Goal: Information Seeking & Learning: Learn about a topic

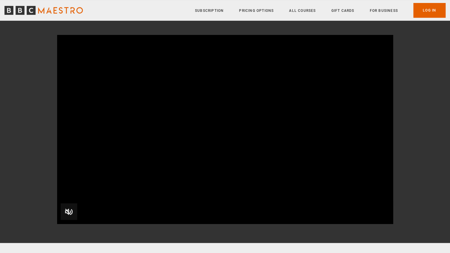
scroll to position [60, 0]
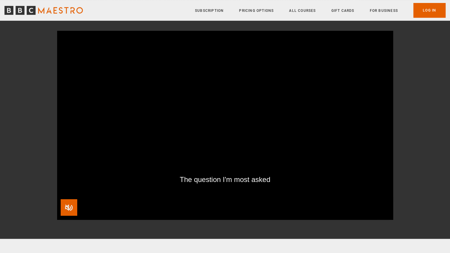
click at [67, 207] on span "Video Player" at bounding box center [69, 207] width 17 height 17
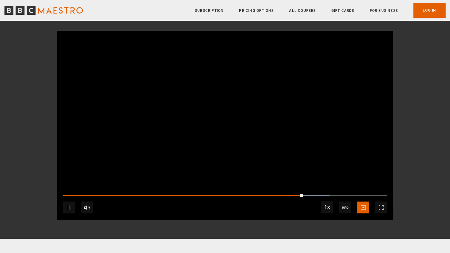
click at [209, 159] on video "Video Player" at bounding box center [225, 125] width 336 height 189
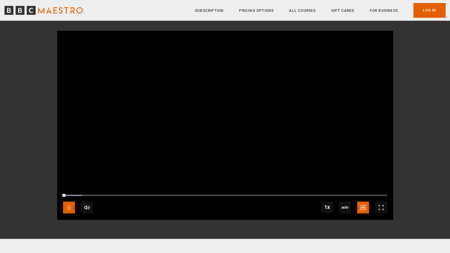
click at [71, 208] on span "Video Player" at bounding box center [69, 207] width 12 height 12
click at [301, 12] on link "All Courses" at bounding box center [302, 11] width 27 height 6
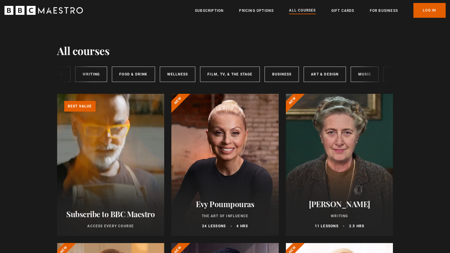
scroll to position [0, 86]
click at [322, 75] on link "Music" at bounding box center [321, 74] width 28 height 15
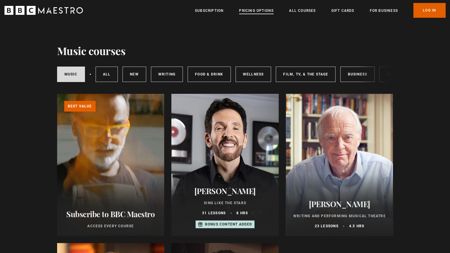
click at [255, 13] on link "Pricing Options" at bounding box center [256, 11] width 35 height 6
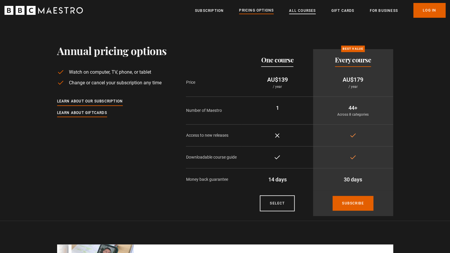
click at [289, 10] on link "All Courses" at bounding box center [302, 11] width 27 height 6
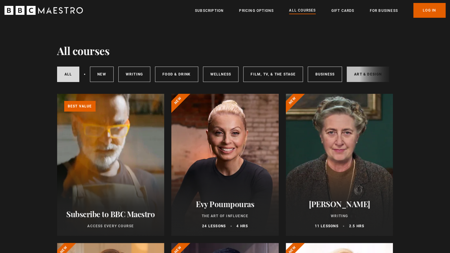
click at [355, 68] on link "Art & Design" at bounding box center [367, 74] width 42 height 15
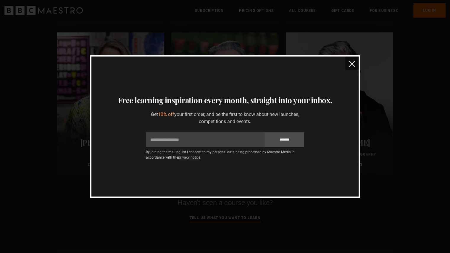
scroll to position [211, 0]
click at [350, 65] on img "close" at bounding box center [352, 64] width 6 height 6
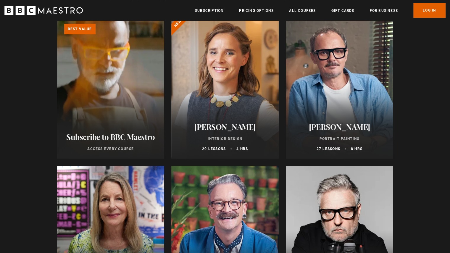
scroll to position [74, 0]
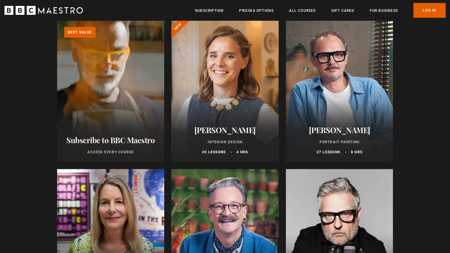
click at [241, 67] on div at bounding box center [224, 91] width 107 height 142
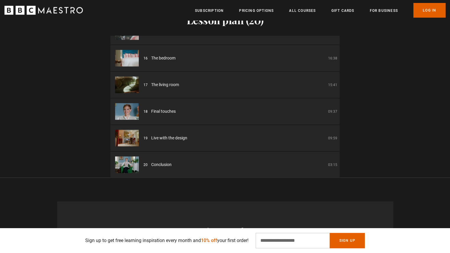
scroll to position [0, 232]
